Goal: Check status: Check status

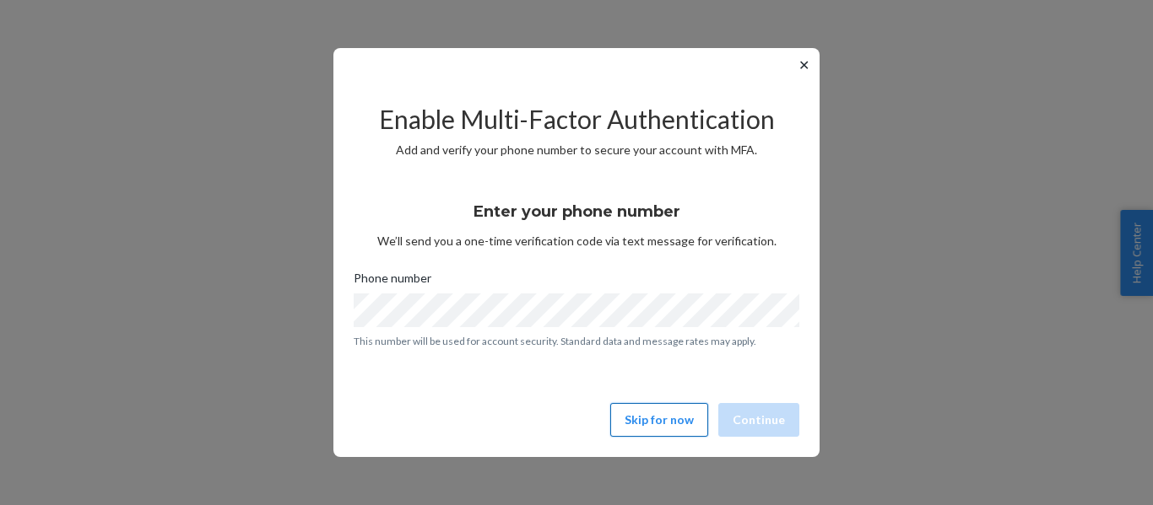
click at [647, 419] on button "Skip for now" at bounding box center [659, 420] width 98 height 34
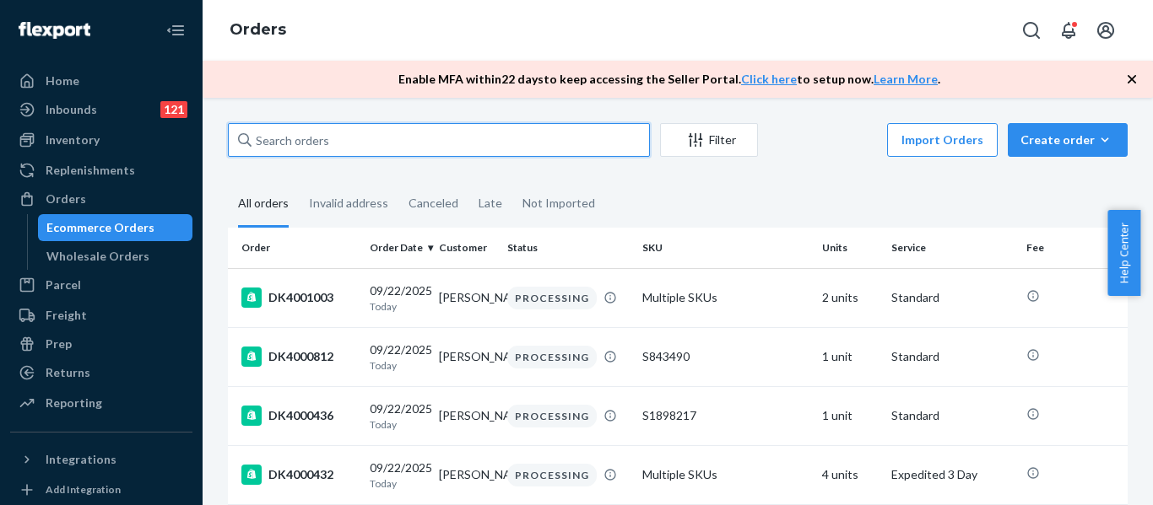
click at [374, 131] on input "text" at bounding box center [439, 140] width 422 height 34
paste input "DK3942818"
type input "DK3942818"
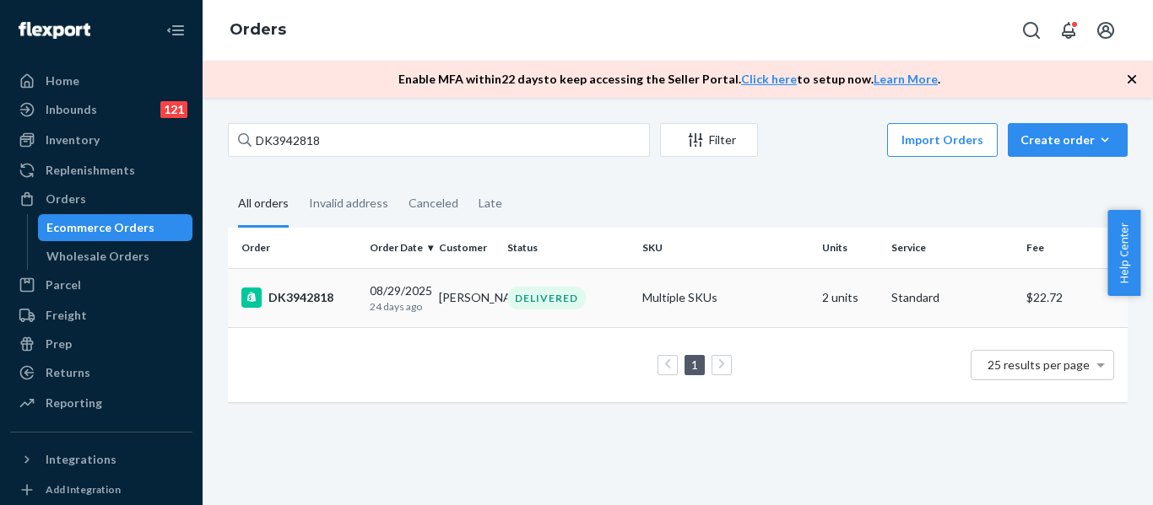
click at [326, 301] on div "DK3942818" at bounding box center [298, 298] width 115 height 20
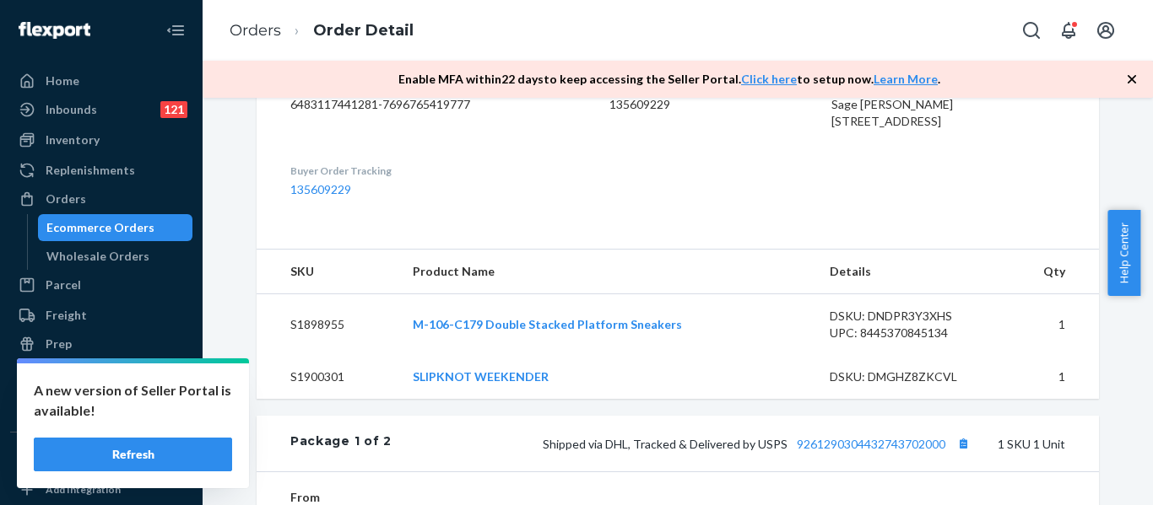
scroll to position [476, 0]
